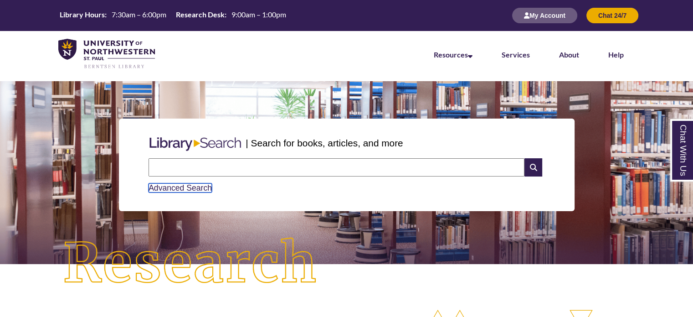
click at [192, 187] on link "Advanced Search" at bounding box center [180, 187] width 63 height 9
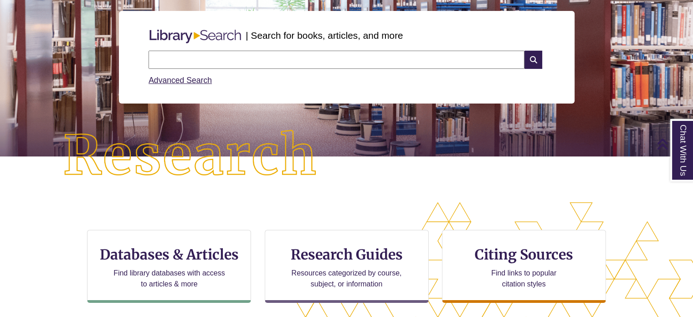
click at [242, 58] on input "text" at bounding box center [337, 60] width 376 height 18
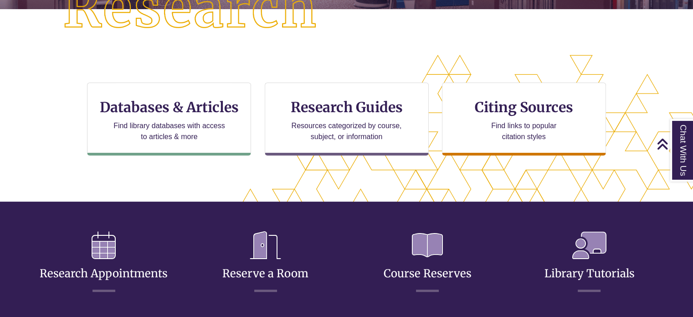
scroll to position [255, 0]
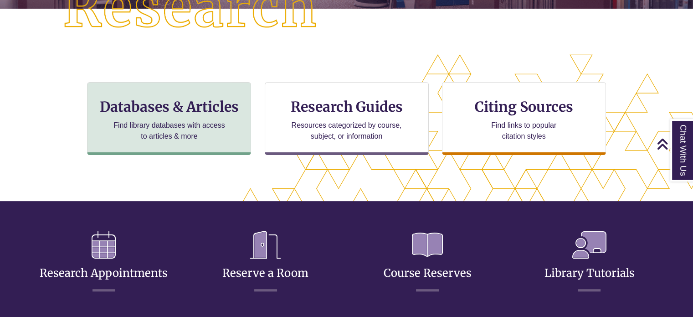
type input "******"
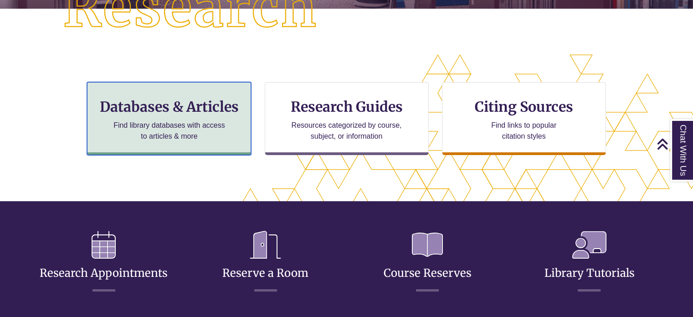
click at [165, 104] on h3 "Databases & Articles" at bounding box center [169, 106] width 149 height 17
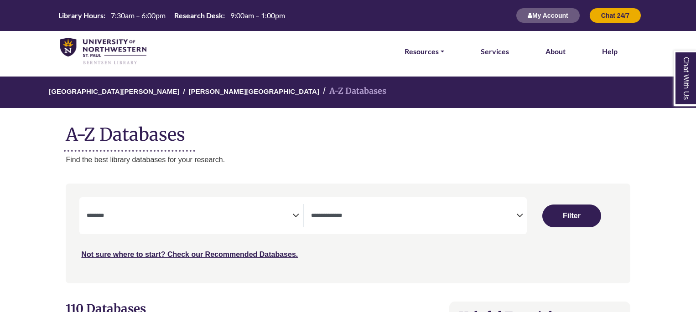
select select "Database Subject Filter"
select select "Database Types Filter"
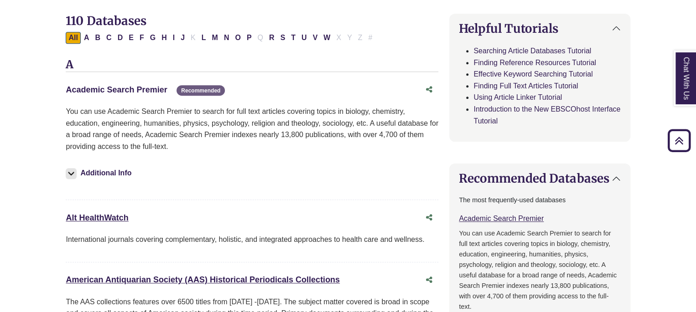
scroll to position [289, 0]
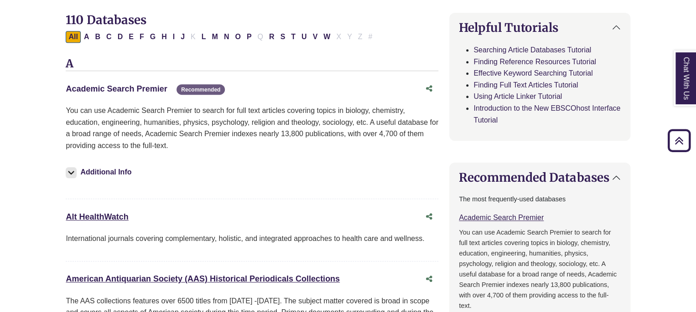
click at [137, 87] on link "Academic Search Premier This link opens in a new window" at bounding box center [116, 88] width 101 height 9
